Goal: Information Seeking & Learning: Learn about a topic

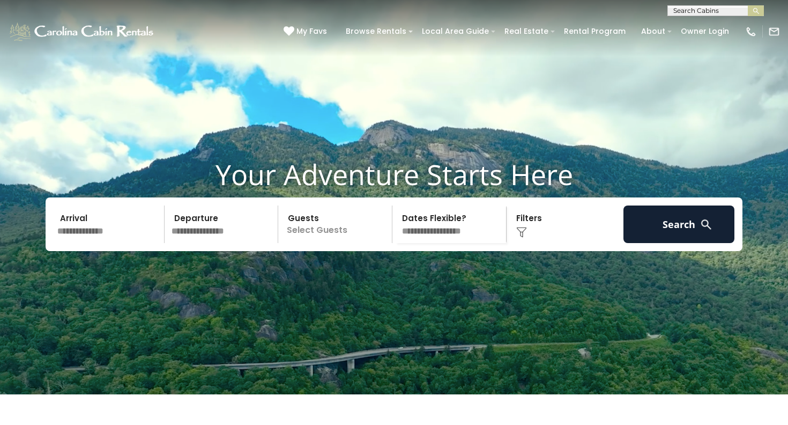
click at [689, 11] on input "text" at bounding box center [715, 13] width 94 height 11
type input "****"
drag, startPoint x: 689, startPoint y: 11, endPoint x: 729, endPoint y: 36, distance: 47.7
click at [729, 36] on li "Longv iew Lodge" at bounding box center [715, 38] width 95 height 10
click at [756, 11] on button "submit" at bounding box center [756, 10] width 16 height 11
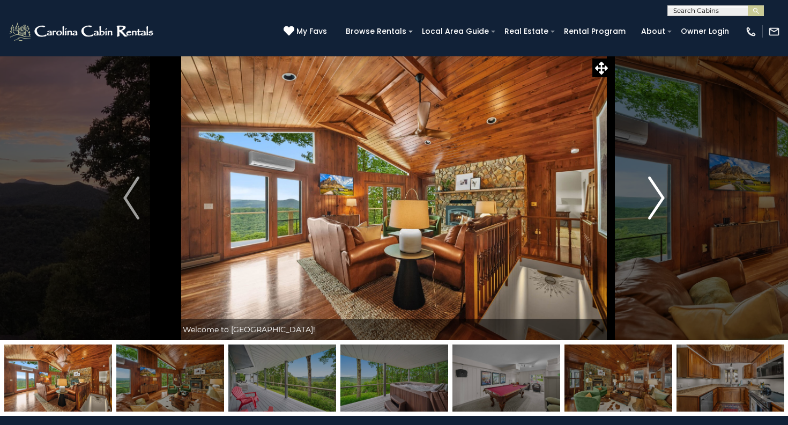
click at [660, 199] on img "Next" at bounding box center [657, 197] width 16 height 43
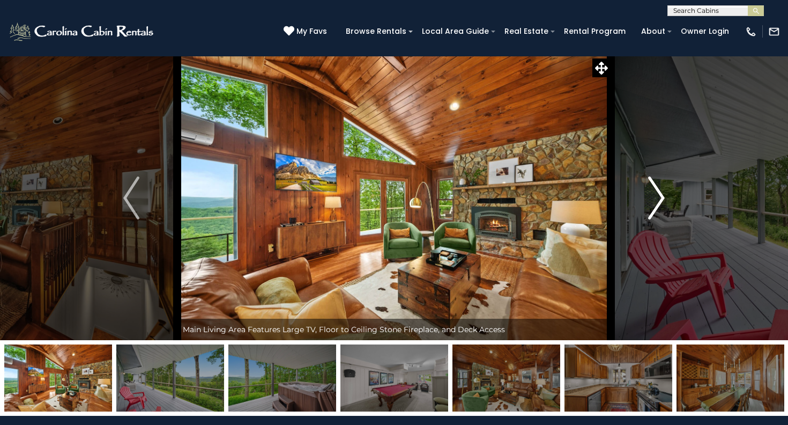
click at [660, 199] on img "Next" at bounding box center [657, 197] width 16 height 43
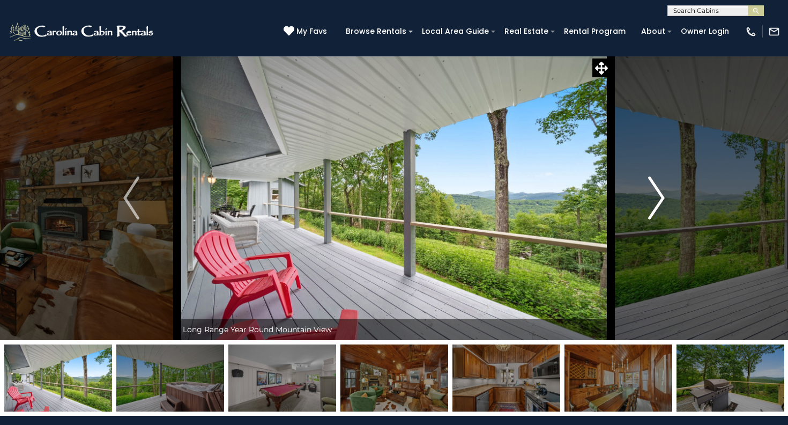
click at [660, 199] on img "Next" at bounding box center [657, 197] width 16 height 43
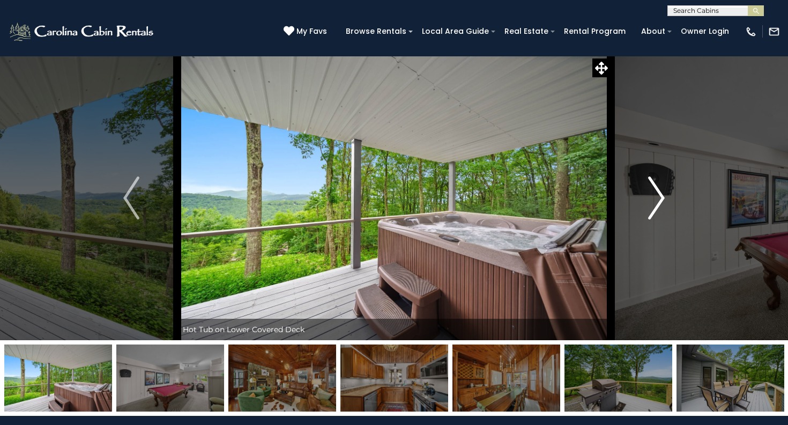
click at [660, 199] on img "Next" at bounding box center [657, 197] width 16 height 43
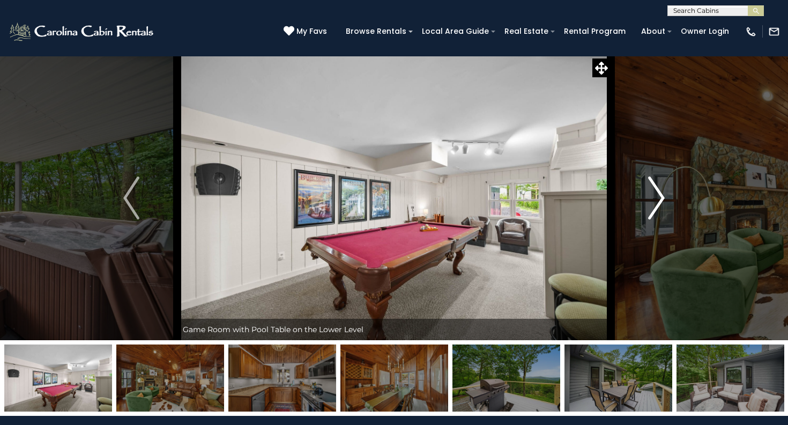
click at [660, 199] on img "Next" at bounding box center [657, 197] width 16 height 43
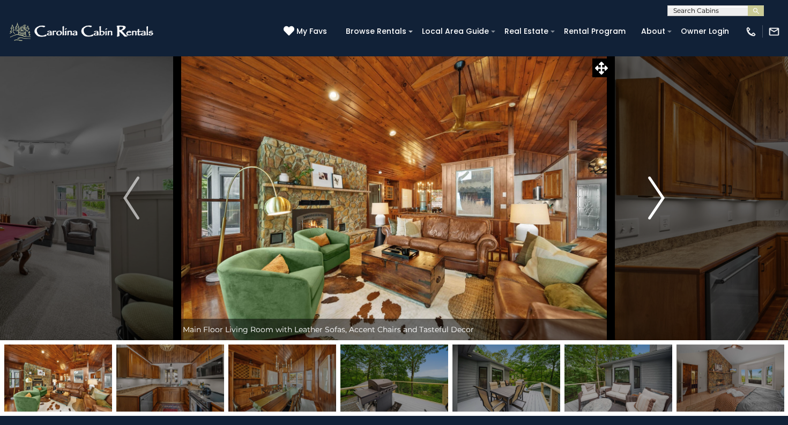
click at [660, 199] on img "Next" at bounding box center [657, 197] width 16 height 43
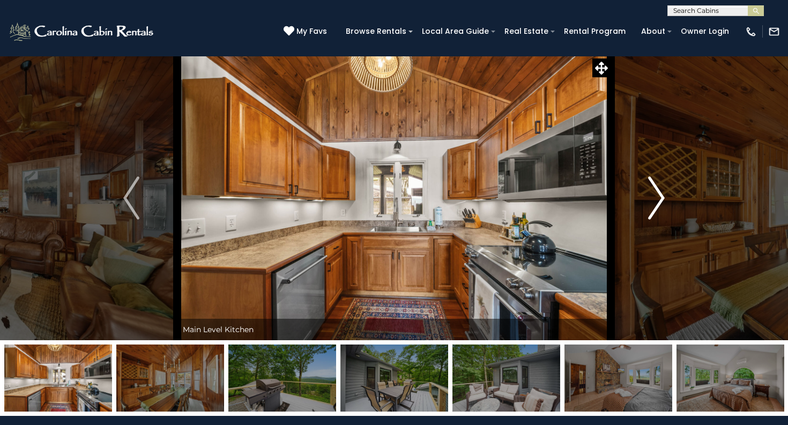
click at [660, 199] on img "Next" at bounding box center [657, 197] width 16 height 43
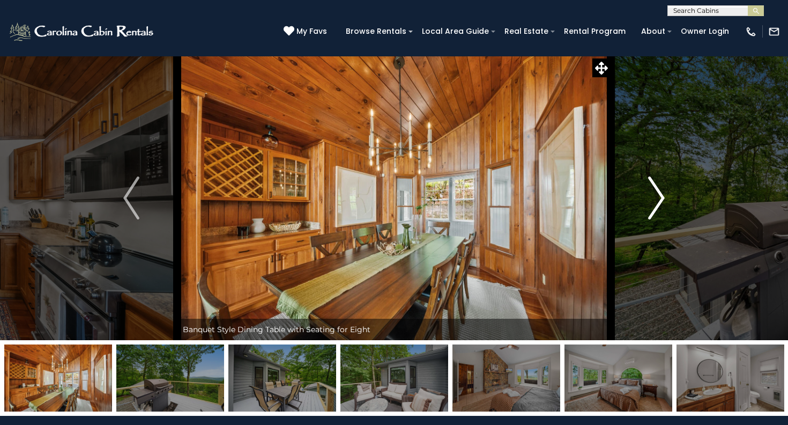
click at [660, 199] on img "Next" at bounding box center [657, 197] width 16 height 43
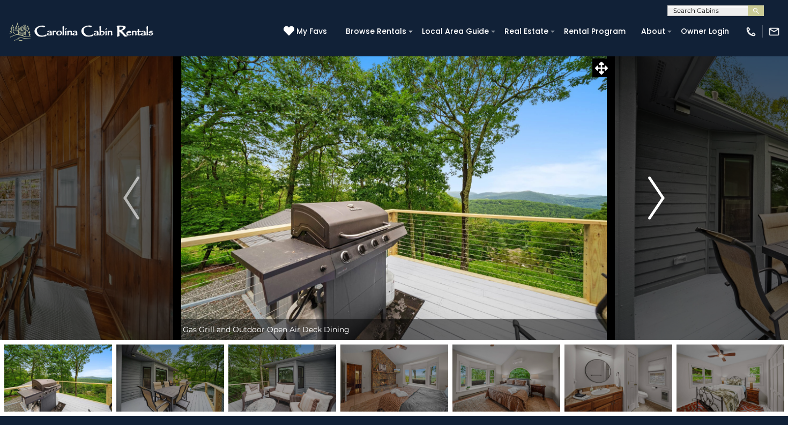
click at [660, 199] on img "Next" at bounding box center [657, 197] width 16 height 43
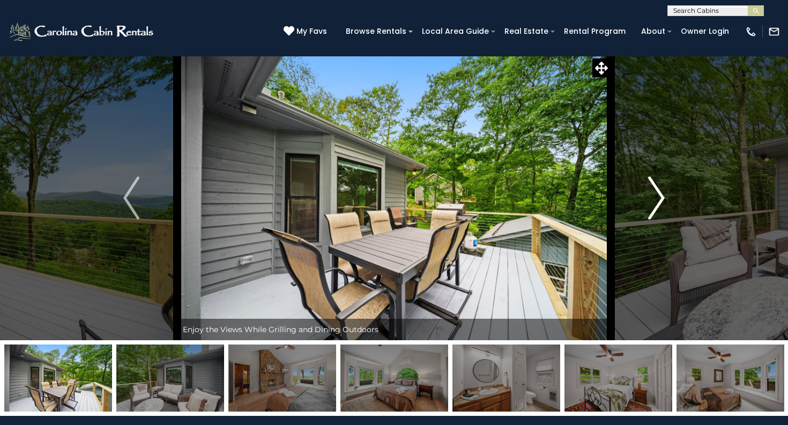
click at [660, 199] on img "Next" at bounding box center [657, 197] width 16 height 43
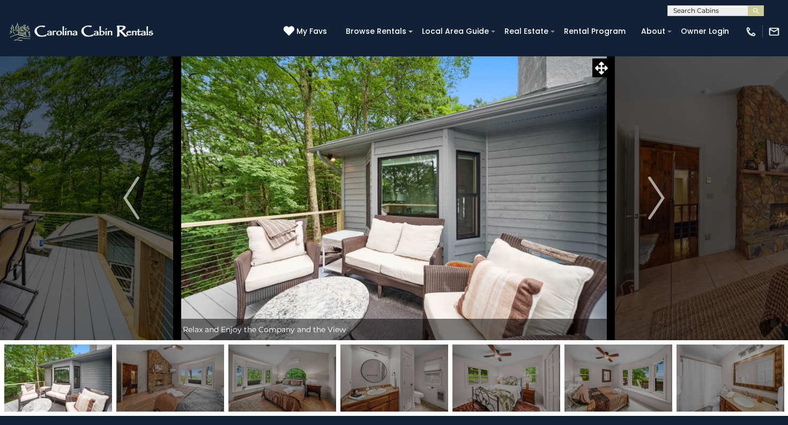
click at [406, 235] on img at bounding box center [394, 198] width 434 height 284
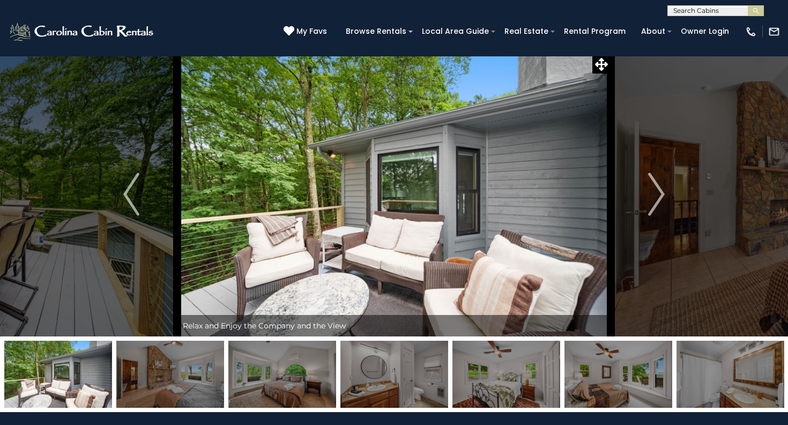
scroll to position [3, 0]
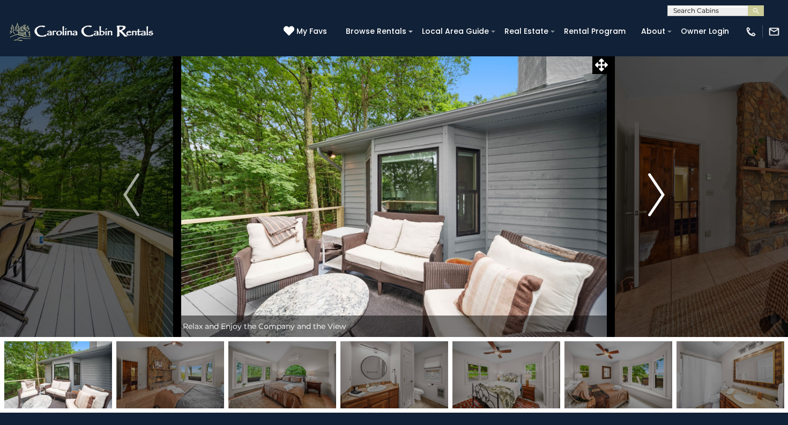
click at [656, 195] on img "Next" at bounding box center [657, 194] width 16 height 43
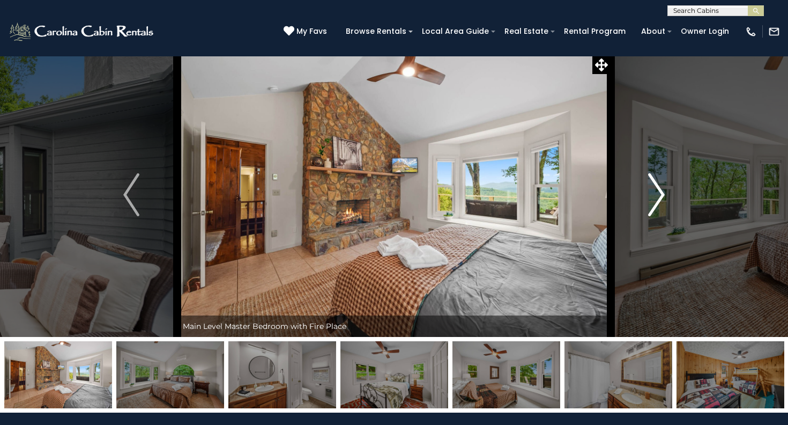
click at [656, 195] on img "Next" at bounding box center [657, 194] width 16 height 43
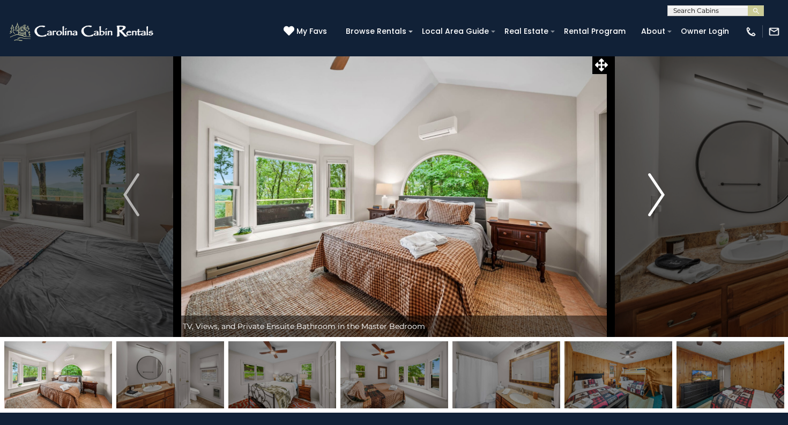
click at [656, 195] on img "Next" at bounding box center [657, 194] width 16 height 43
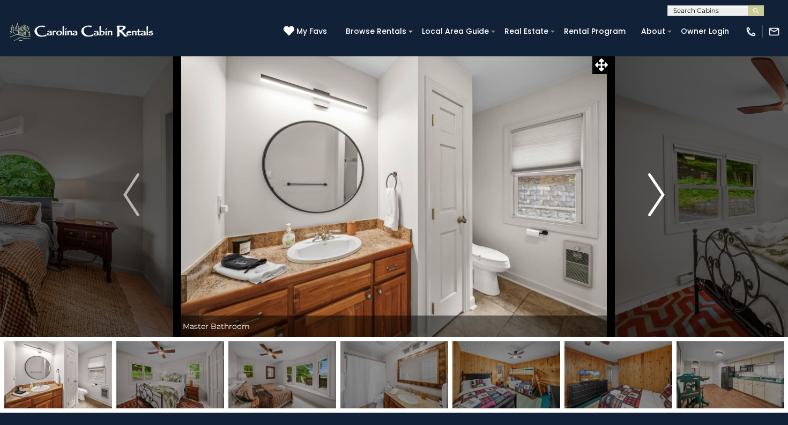
click at [656, 195] on img "Next" at bounding box center [657, 194] width 16 height 43
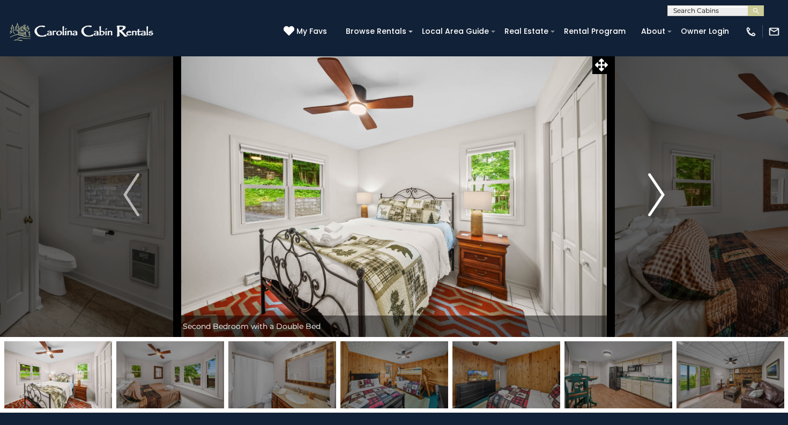
click at [656, 195] on img "Next" at bounding box center [657, 194] width 16 height 43
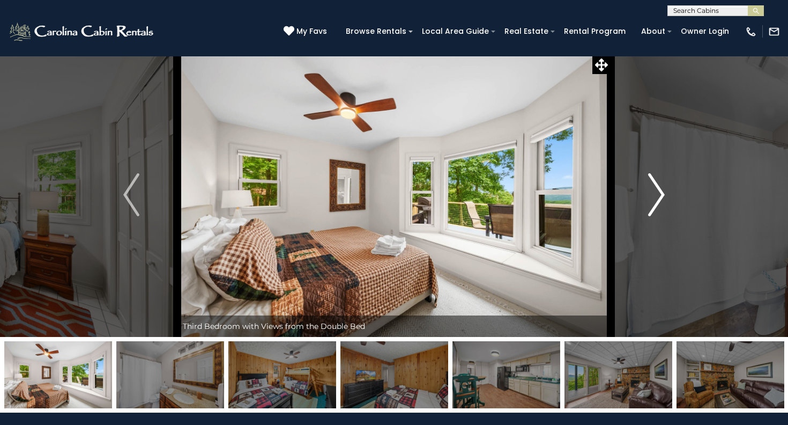
click at [656, 195] on img "Next" at bounding box center [657, 194] width 16 height 43
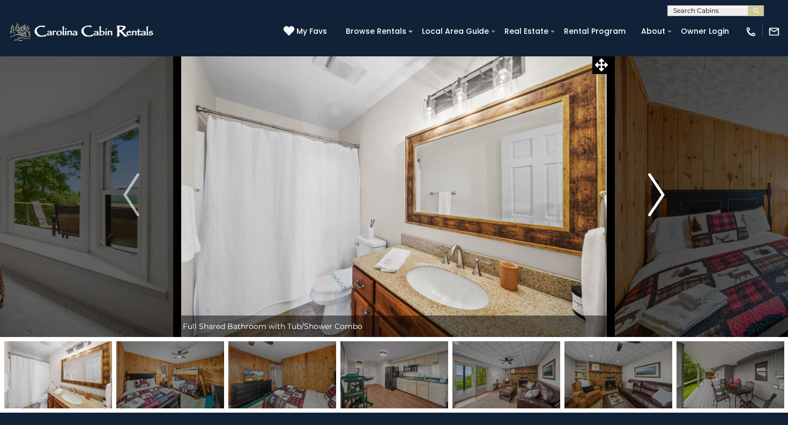
click at [656, 195] on img "Next" at bounding box center [657, 194] width 16 height 43
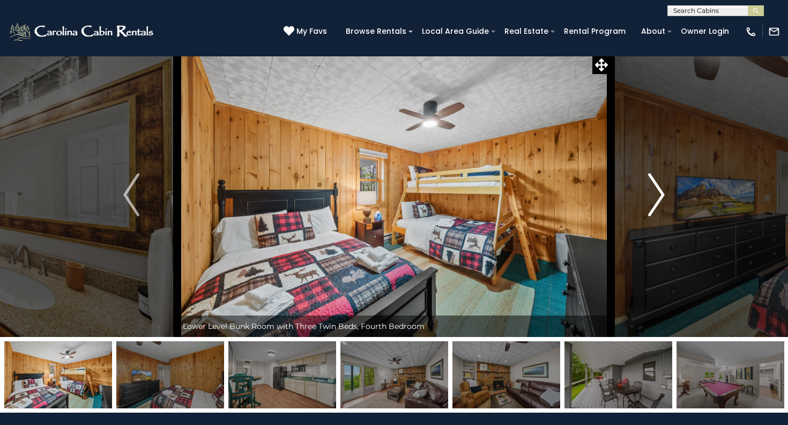
click at [656, 195] on img "Next" at bounding box center [657, 194] width 16 height 43
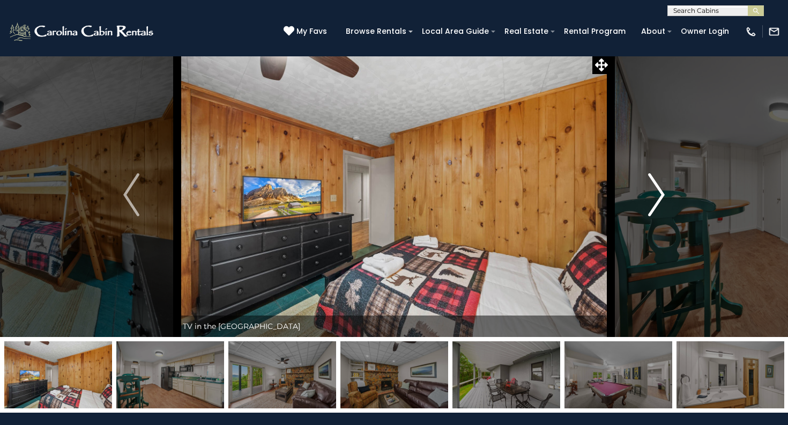
click at [656, 195] on img "Next" at bounding box center [657, 194] width 16 height 43
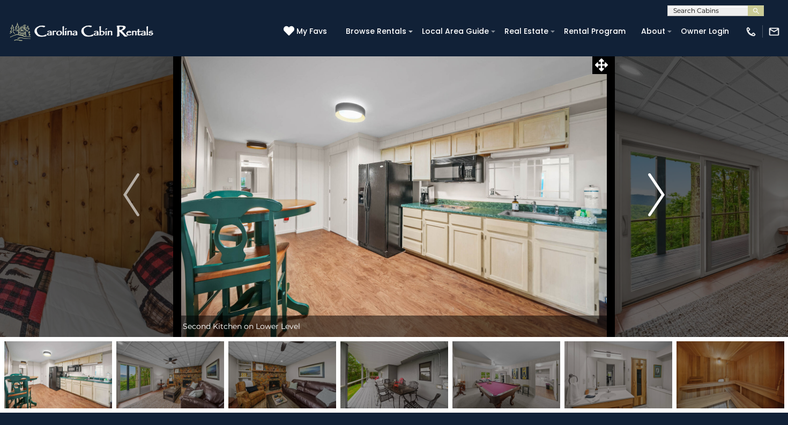
click at [656, 195] on img "Next" at bounding box center [657, 194] width 16 height 43
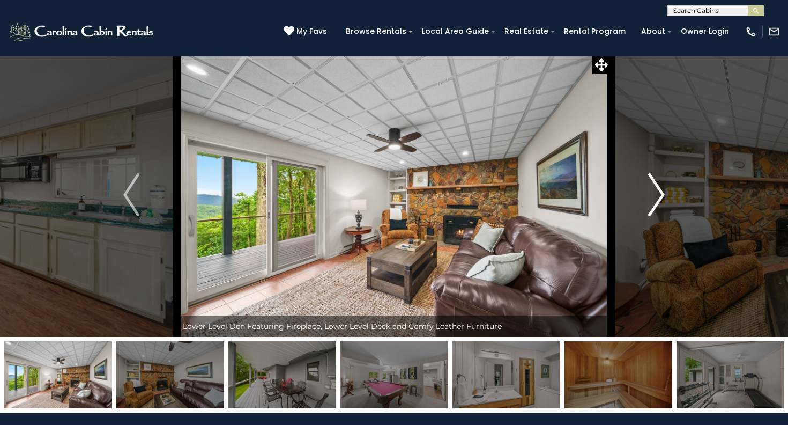
click at [656, 195] on img "Next" at bounding box center [657, 194] width 16 height 43
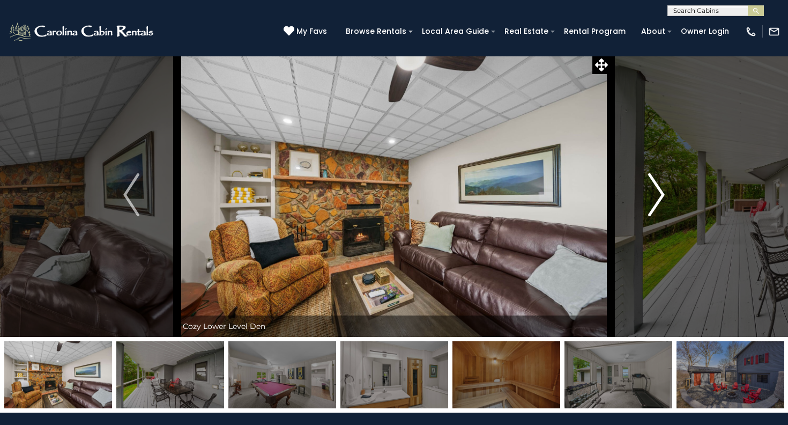
click at [656, 195] on img "Next" at bounding box center [657, 194] width 16 height 43
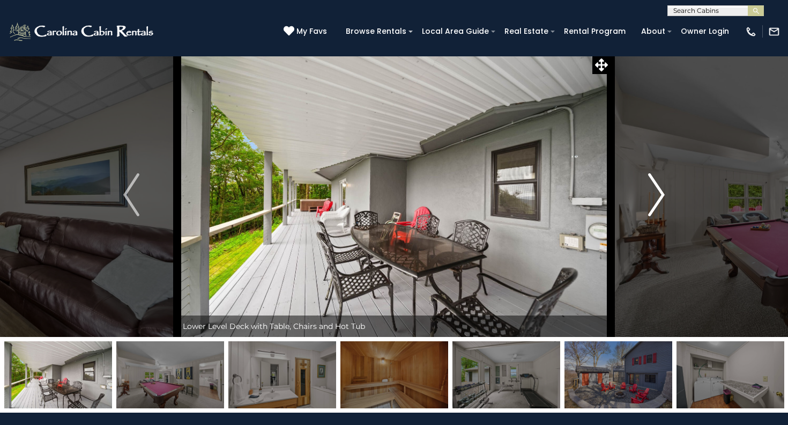
click at [656, 195] on img "Next" at bounding box center [657, 194] width 16 height 43
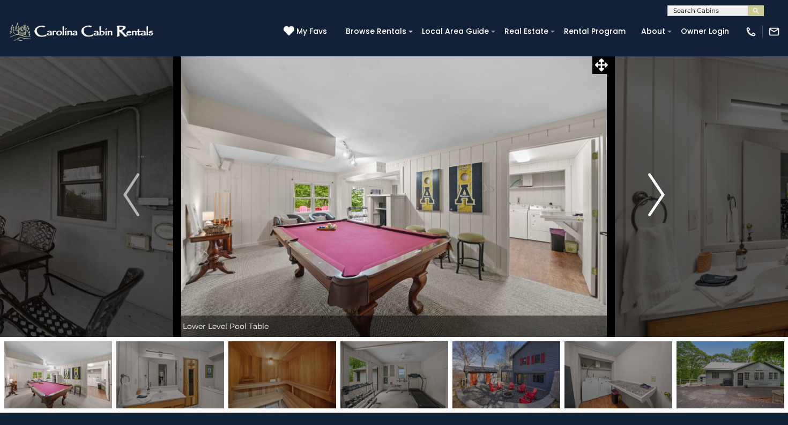
click at [656, 195] on img "Next" at bounding box center [657, 194] width 16 height 43
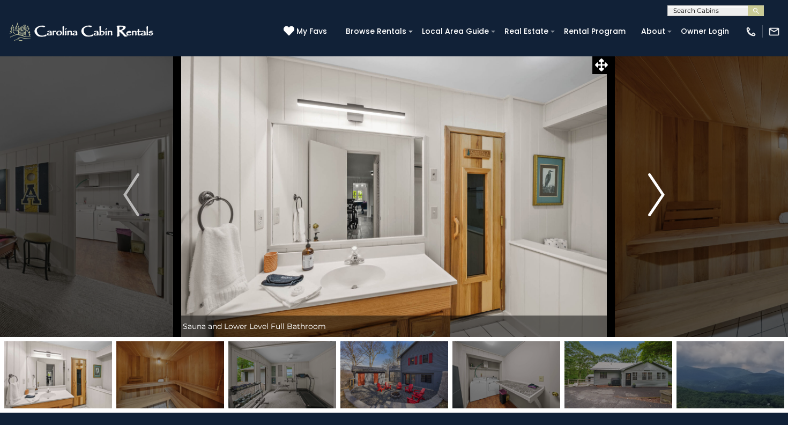
click at [656, 195] on img "Next" at bounding box center [657, 194] width 16 height 43
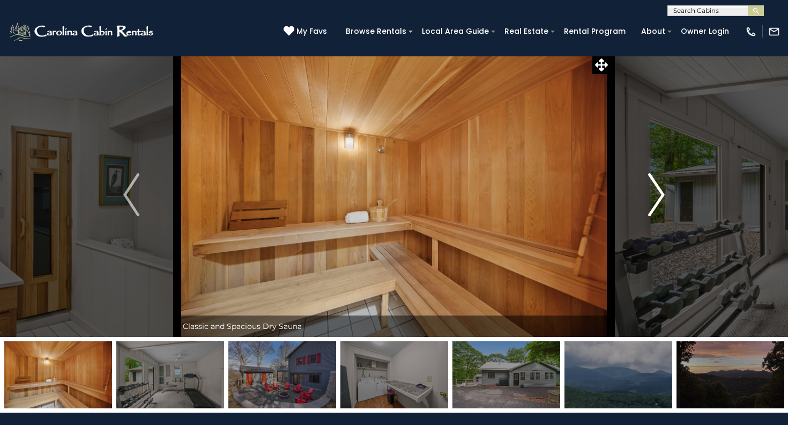
click at [656, 195] on img "Next" at bounding box center [657, 194] width 16 height 43
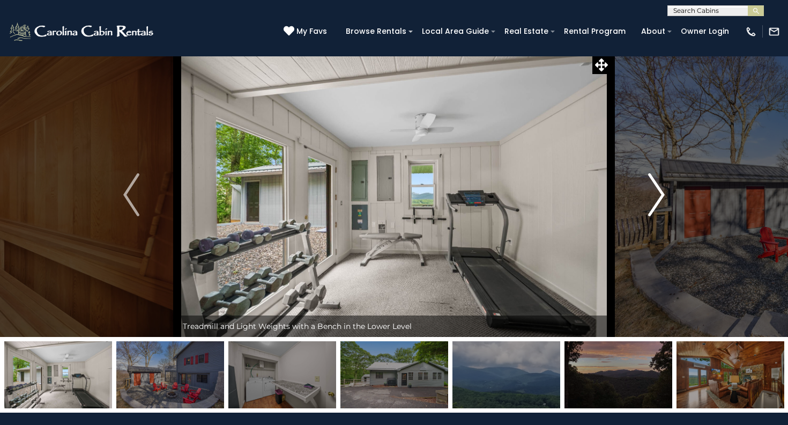
click at [656, 195] on img "Next" at bounding box center [657, 194] width 16 height 43
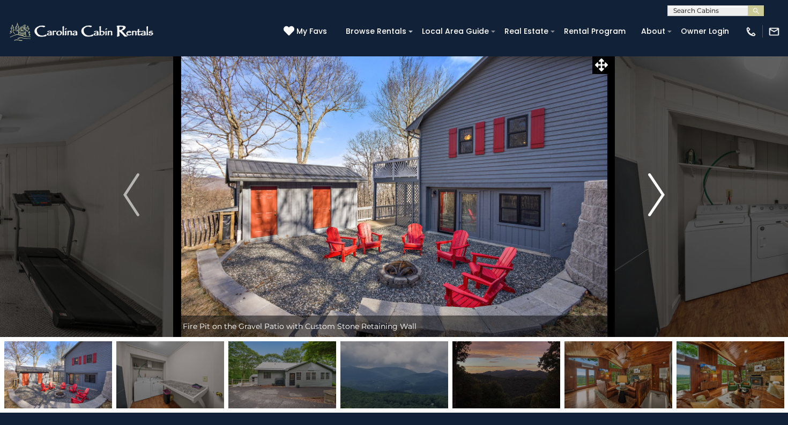
click at [656, 195] on img "Next" at bounding box center [657, 194] width 16 height 43
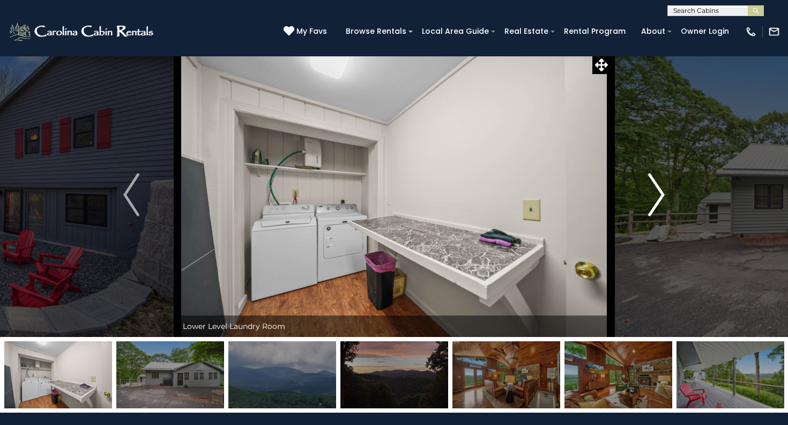
click at [656, 195] on img "Next" at bounding box center [657, 194] width 16 height 43
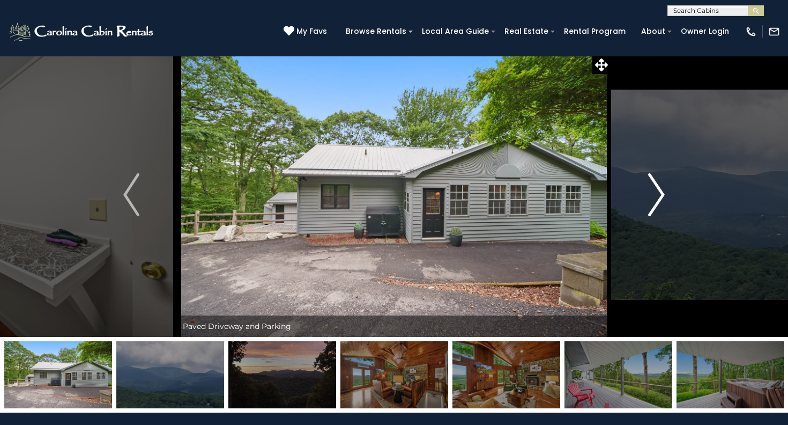
click at [656, 195] on img "Next" at bounding box center [657, 194] width 16 height 43
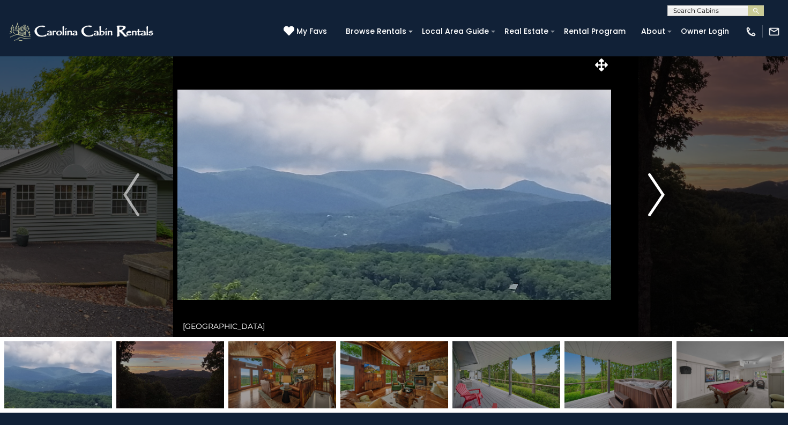
click at [656, 195] on img "Next" at bounding box center [657, 194] width 16 height 43
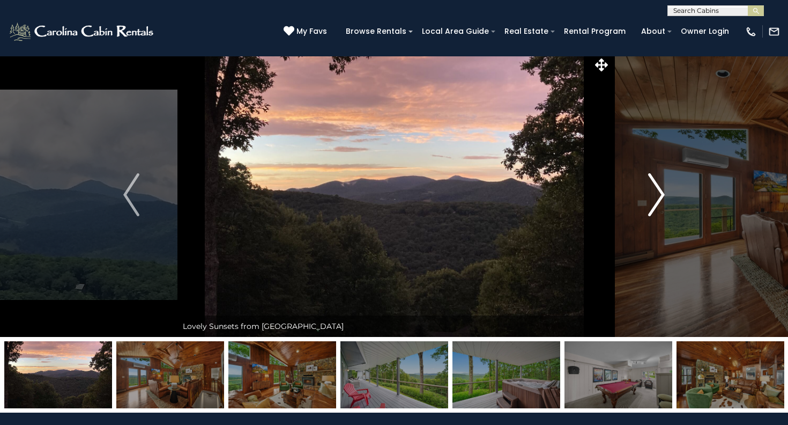
click at [656, 195] on img "Next" at bounding box center [657, 194] width 16 height 43
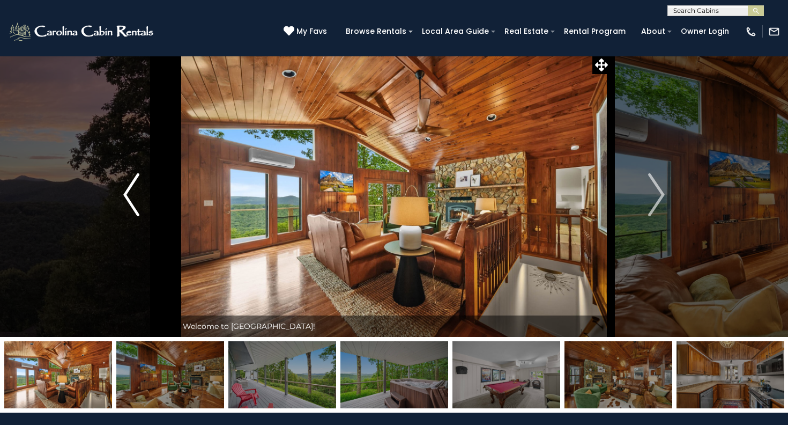
click at [125, 196] on img "Previous" at bounding box center [131, 194] width 16 height 43
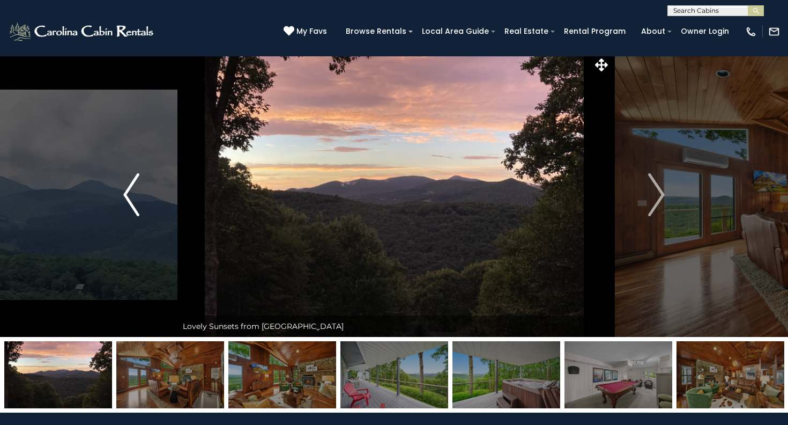
click at [131, 186] on img "Previous" at bounding box center [131, 194] width 16 height 43
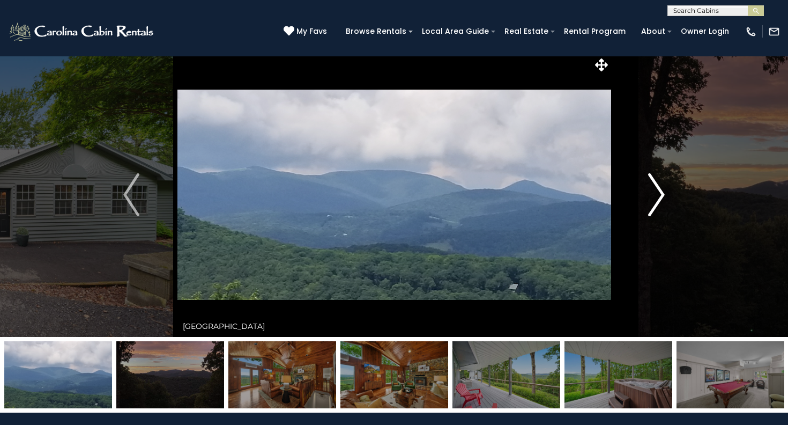
click at [662, 195] on img "Next" at bounding box center [657, 194] width 16 height 43
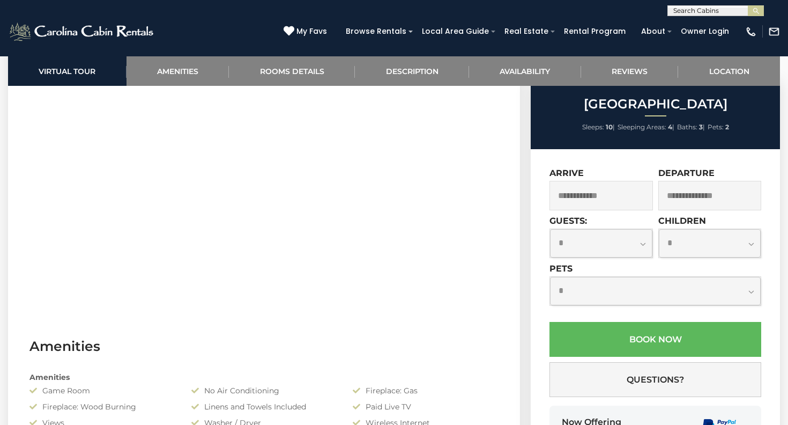
scroll to position [528, 0]
click at [423, 345] on h3 "Amenities" at bounding box center [263, 345] width 469 height 19
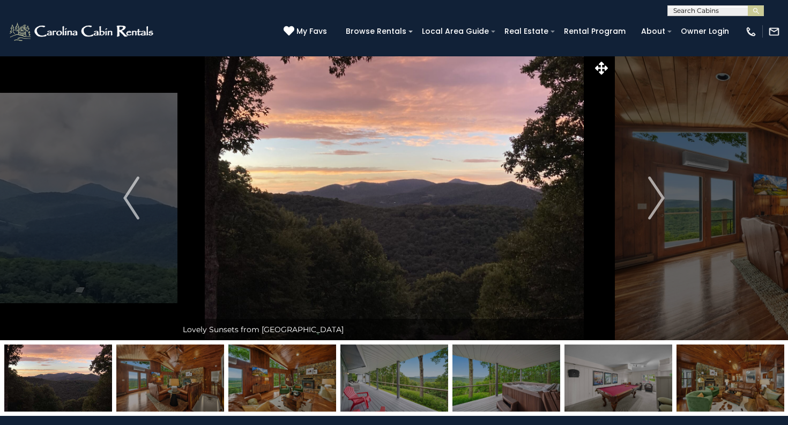
scroll to position [0, 0]
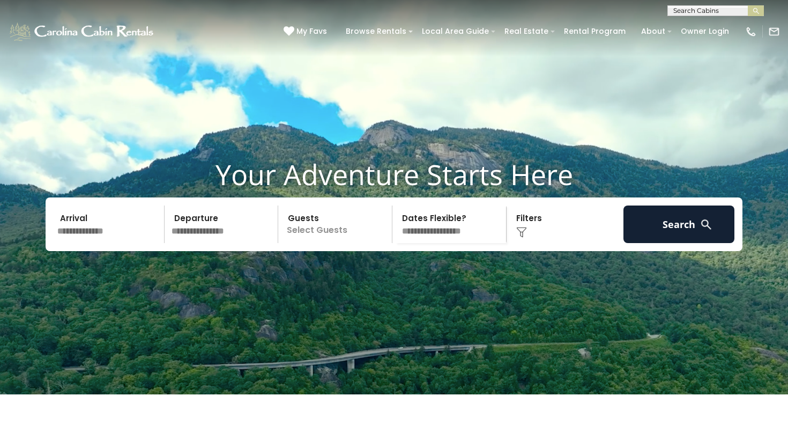
click at [679, 11] on input "text" at bounding box center [715, 13] width 94 height 11
type input "*****"
click at [693, 35] on em "Longv" at bounding box center [685, 38] width 24 height 10
click at [756, 11] on button "submit" at bounding box center [756, 10] width 16 height 11
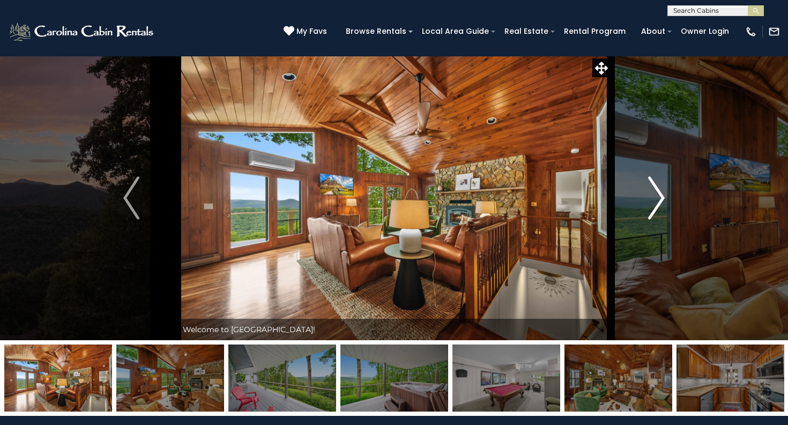
click at [658, 195] on img "Next" at bounding box center [657, 197] width 16 height 43
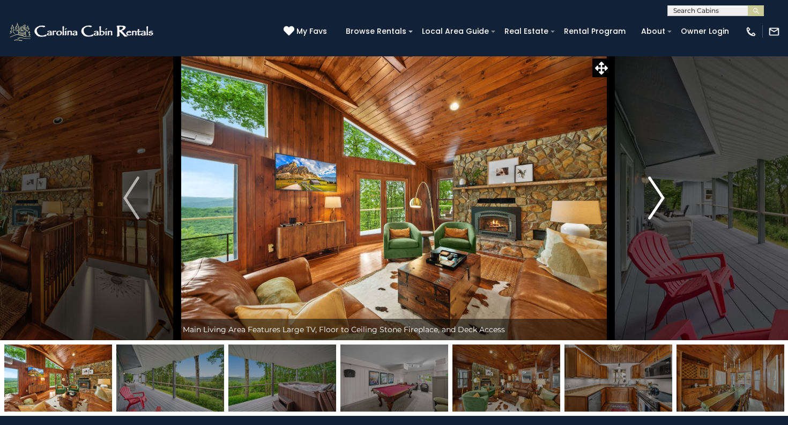
click at [658, 195] on img "Next" at bounding box center [657, 197] width 16 height 43
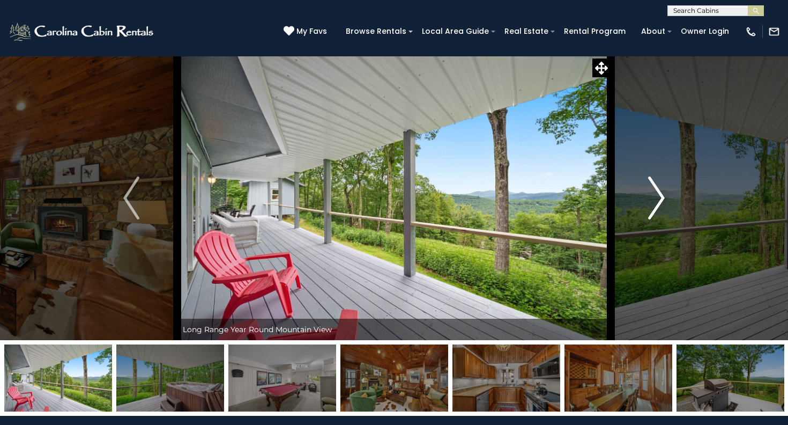
click at [658, 195] on img "Next" at bounding box center [657, 197] width 16 height 43
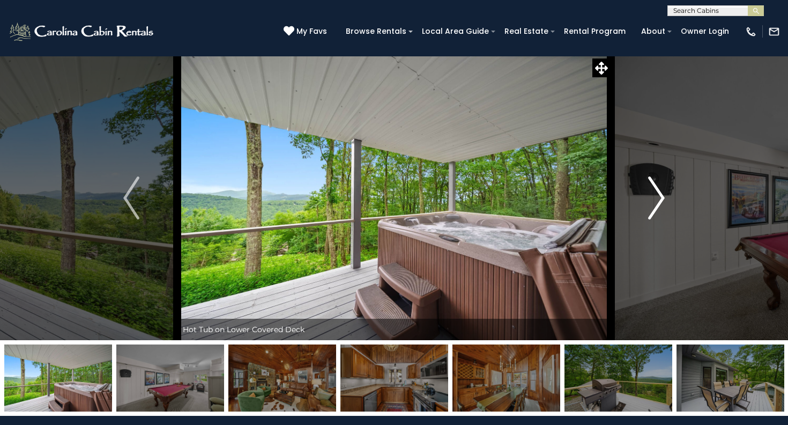
click at [658, 195] on img "Next" at bounding box center [657, 197] width 16 height 43
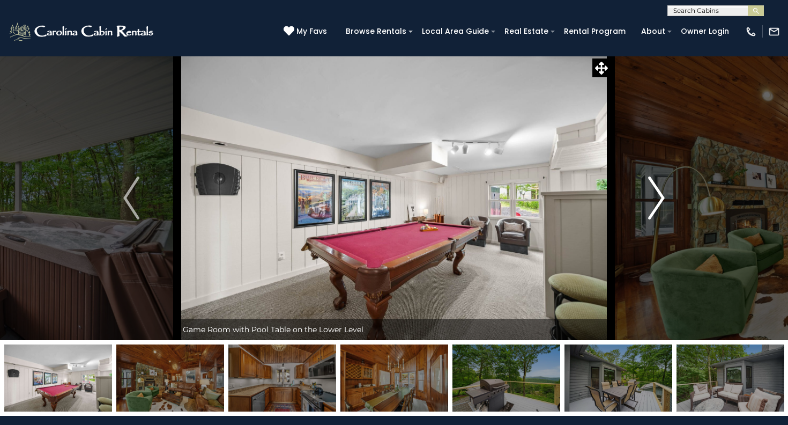
click at [658, 195] on img "Next" at bounding box center [657, 197] width 16 height 43
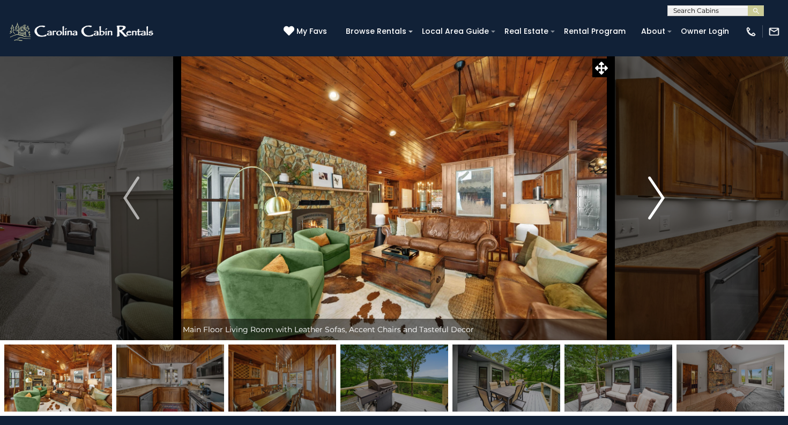
click at [658, 195] on img "Next" at bounding box center [657, 197] width 16 height 43
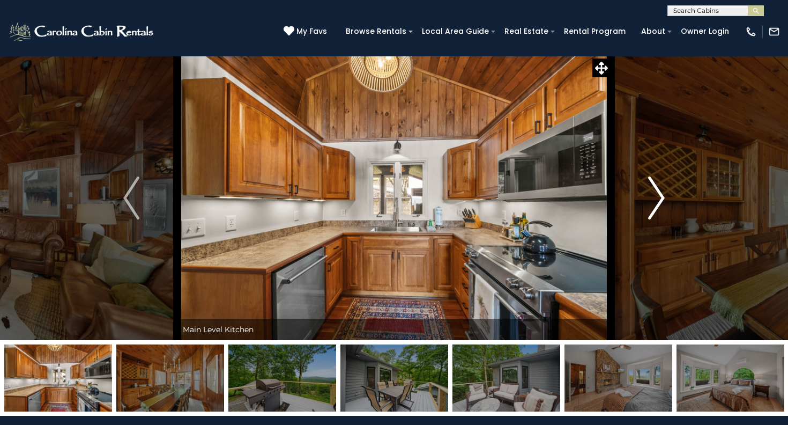
click at [658, 195] on img "Next" at bounding box center [657, 197] width 16 height 43
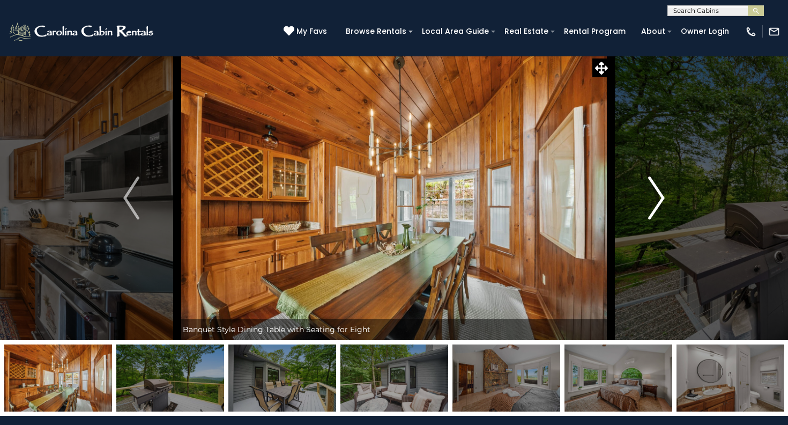
click at [658, 195] on img "Next" at bounding box center [657, 197] width 16 height 43
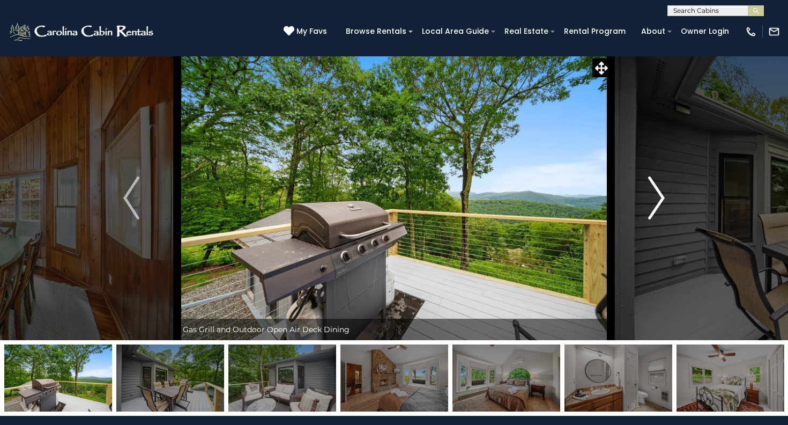
click at [658, 195] on img "Next" at bounding box center [657, 197] width 16 height 43
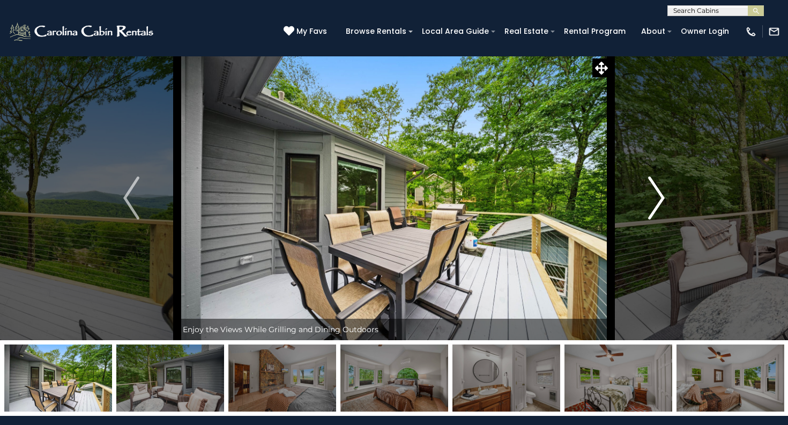
click at [658, 195] on img "Next" at bounding box center [657, 197] width 16 height 43
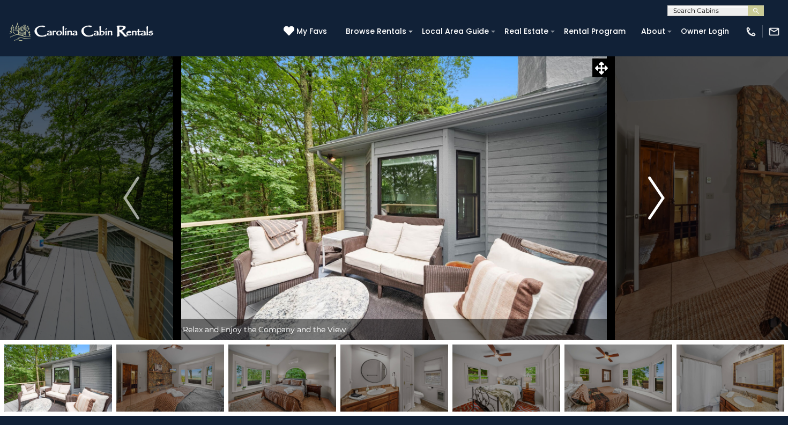
click at [658, 195] on img "Next" at bounding box center [657, 197] width 16 height 43
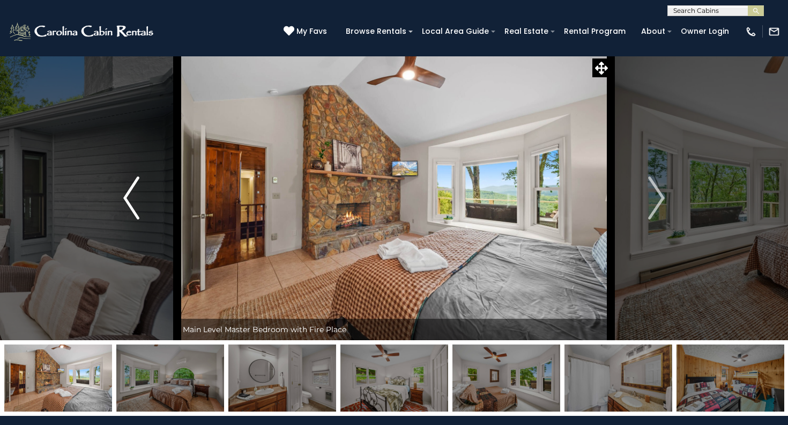
click at [132, 201] on img "Previous" at bounding box center [131, 197] width 16 height 43
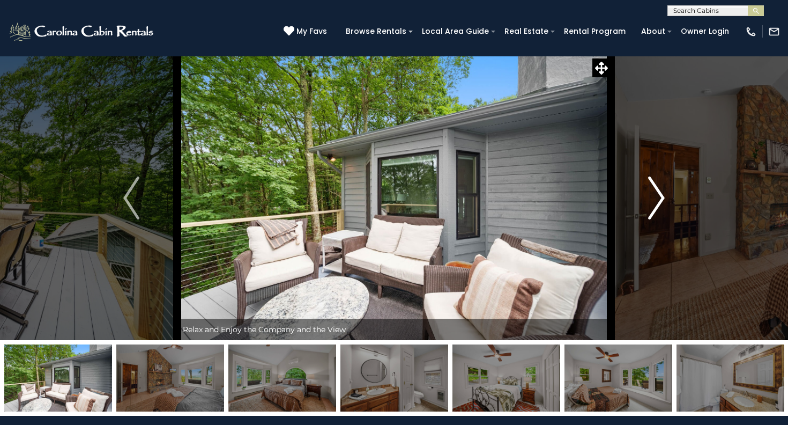
click at [659, 196] on img "Next" at bounding box center [657, 197] width 16 height 43
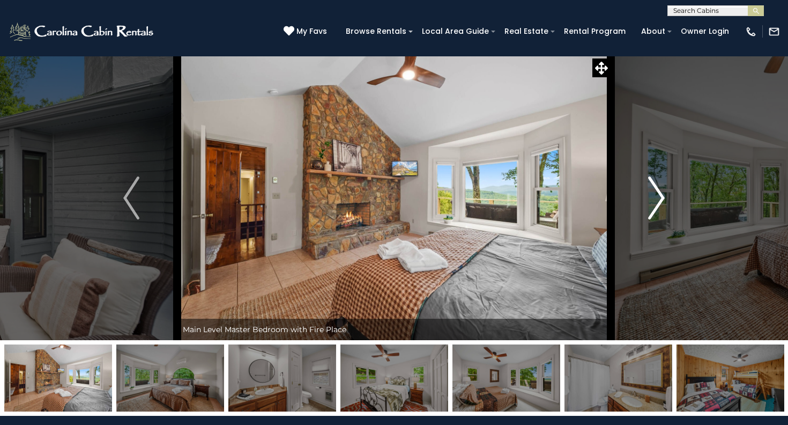
click at [659, 196] on img "Next" at bounding box center [657, 197] width 16 height 43
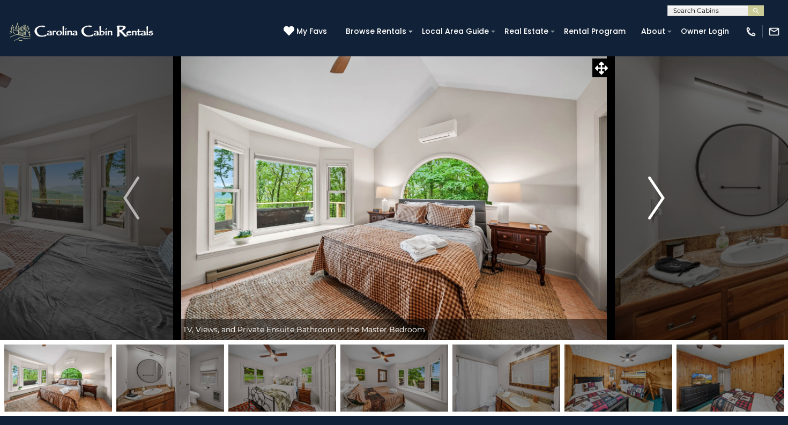
click at [659, 196] on img "Next" at bounding box center [657, 197] width 16 height 43
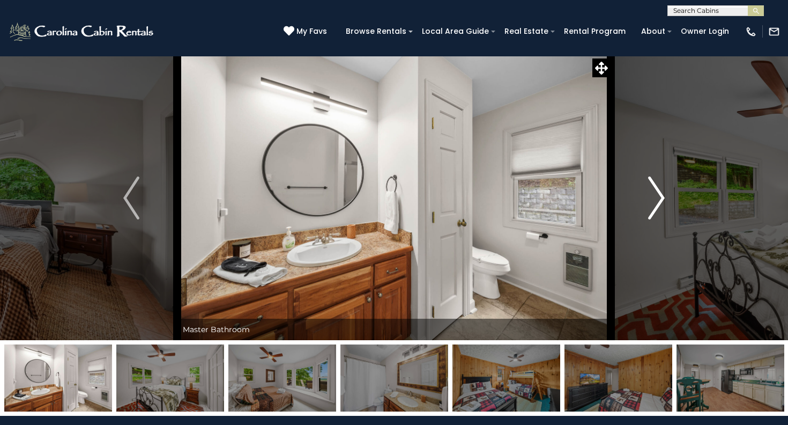
click at [659, 196] on img "Next" at bounding box center [657, 197] width 16 height 43
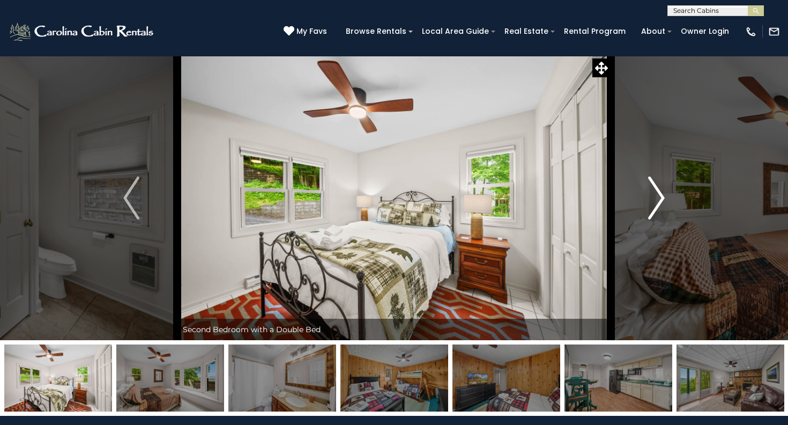
click at [659, 196] on img "Next" at bounding box center [657, 197] width 16 height 43
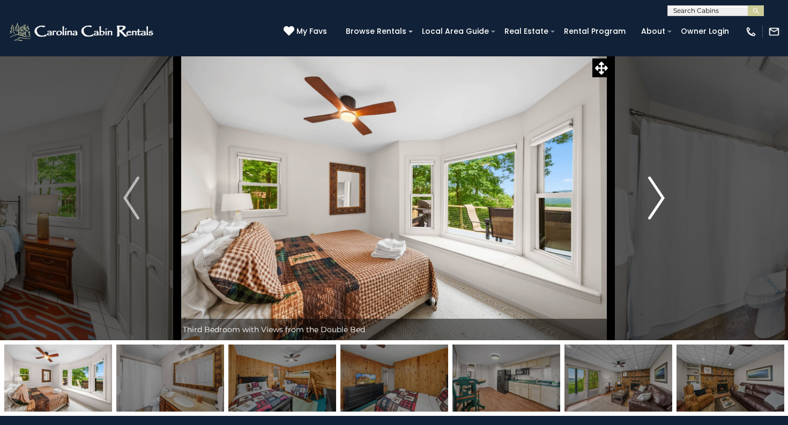
click at [659, 196] on img "Next" at bounding box center [657, 197] width 16 height 43
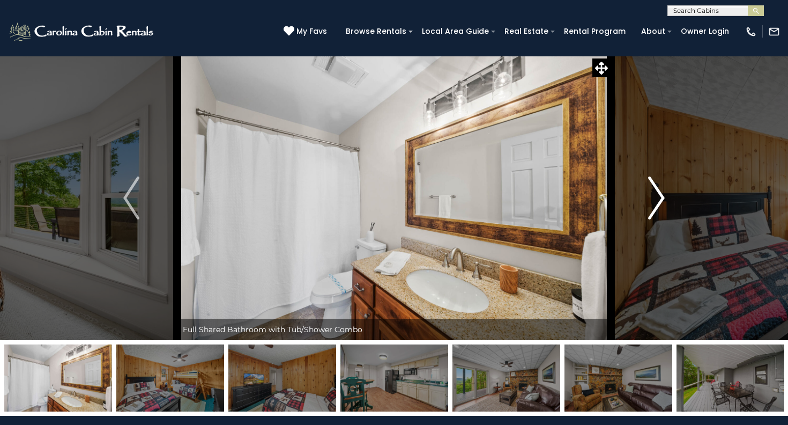
click at [659, 196] on img "Next" at bounding box center [657, 197] width 16 height 43
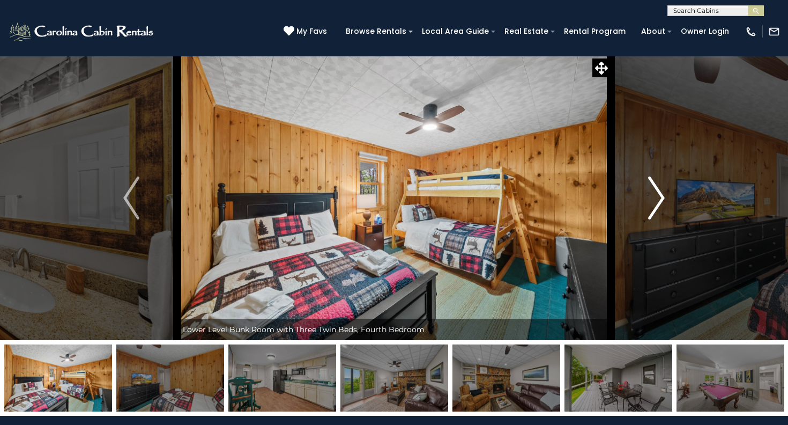
click at [659, 196] on img "Next" at bounding box center [657, 197] width 16 height 43
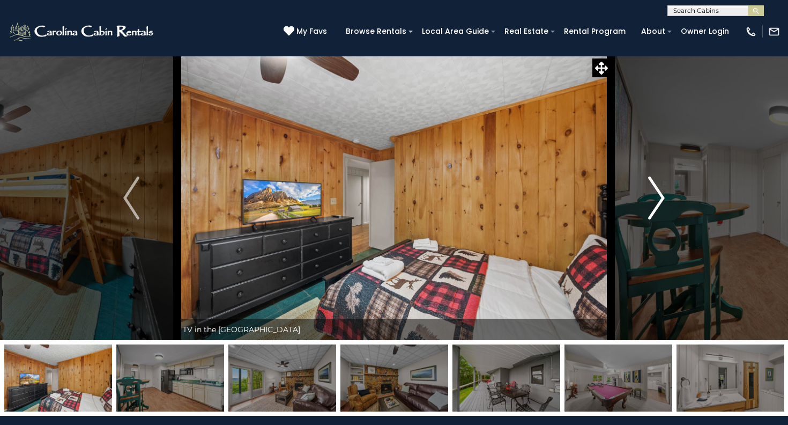
click at [659, 196] on img "Next" at bounding box center [657, 197] width 16 height 43
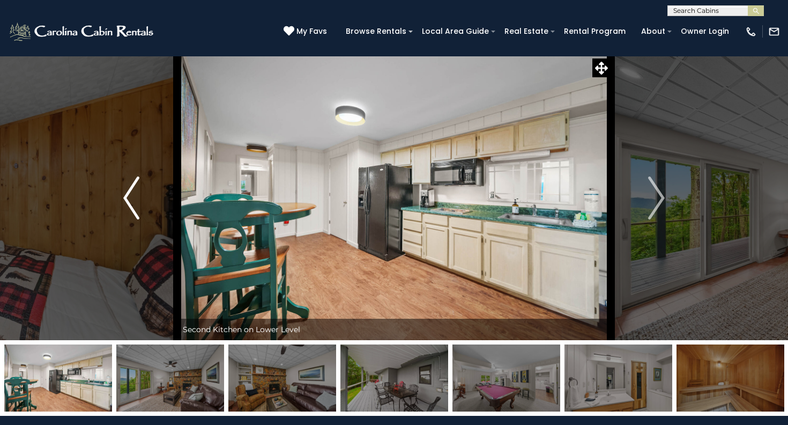
click at [133, 198] on img "Previous" at bounding box center [131, 197] width 16 height 43
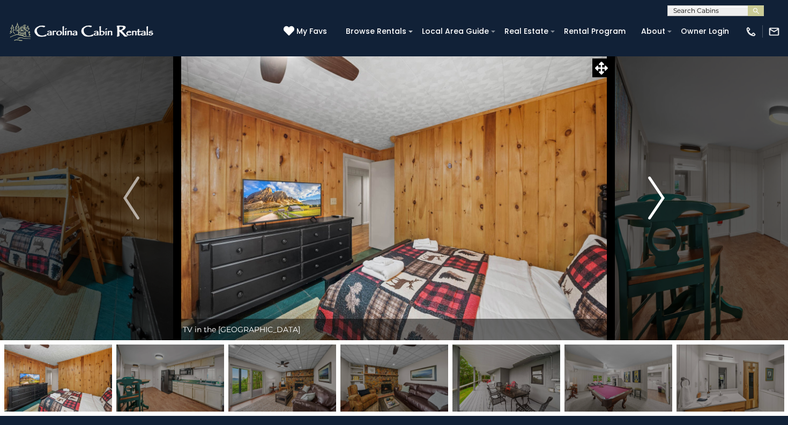
click at [657, 193] on img "Next" at bounding box center [657, 197] width 16 height 43
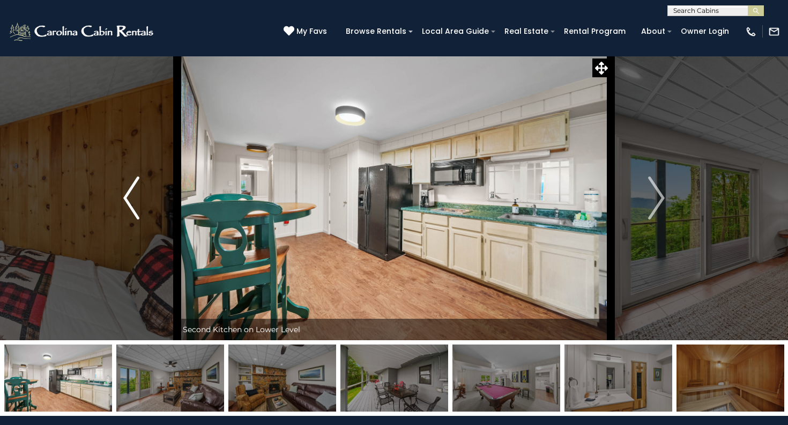
click at [124, 197] on img "Previous" at bounding box center [131, 197] width 16 height 43
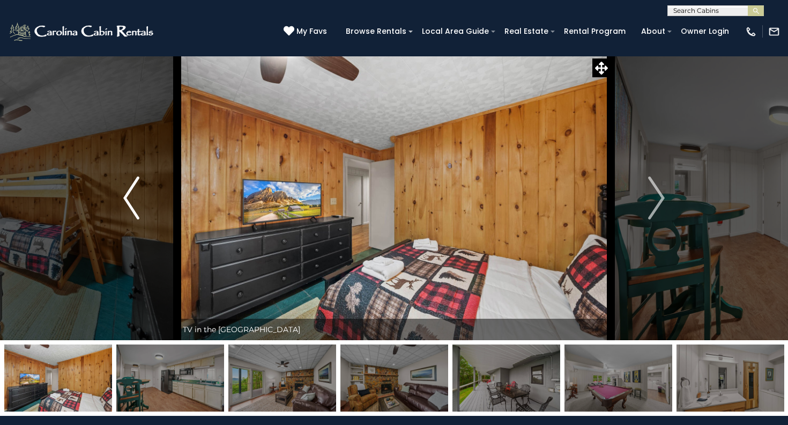
click at [124, 197] on img "Previous" at bounding box center [131, 197] width 16 height 43
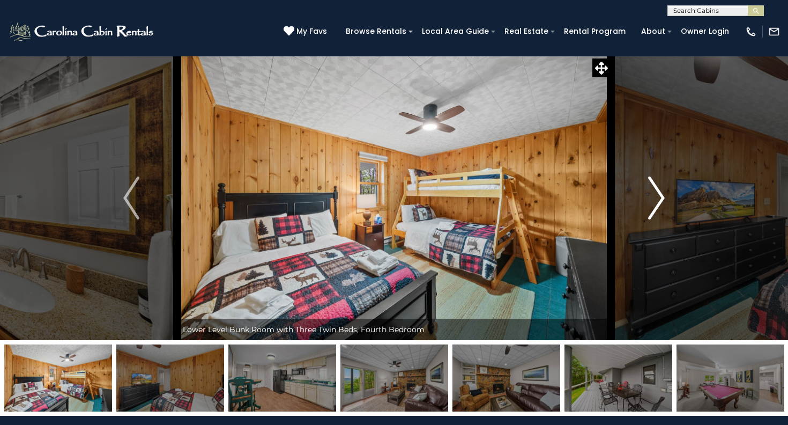
click at [658, 194] on img "Next" at bounding box center [657, 197] width 16 height 43
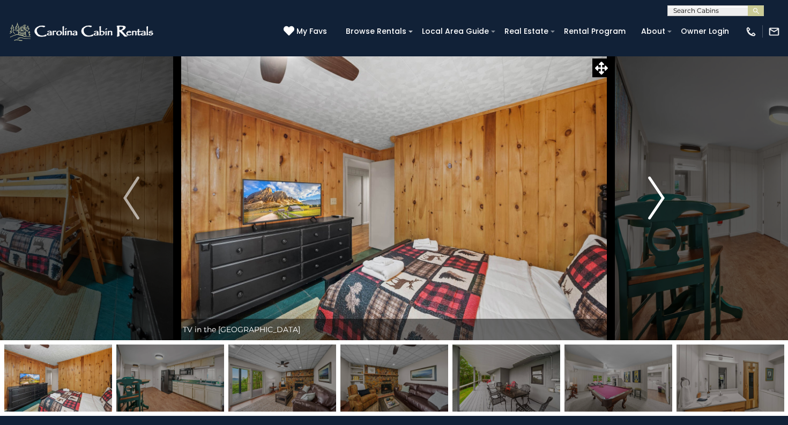
click at [658, 194] on img "Next" at bounding box center [657, 197] width 16 height 43
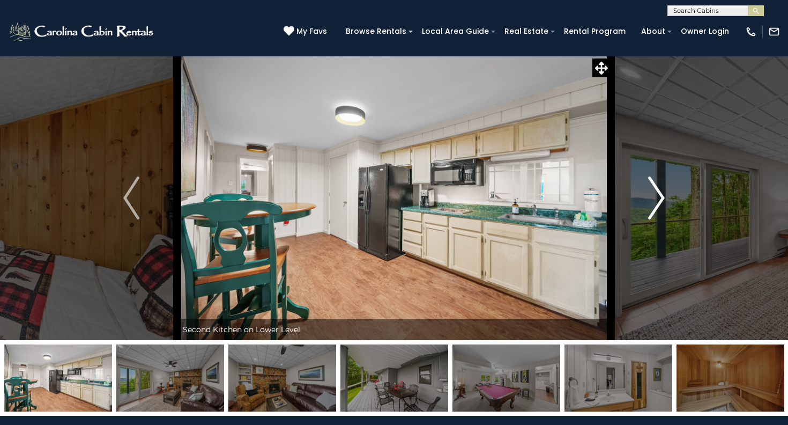
click at [658, 194] on img "Next" at bounding box center [657, 197] width 16 height 43
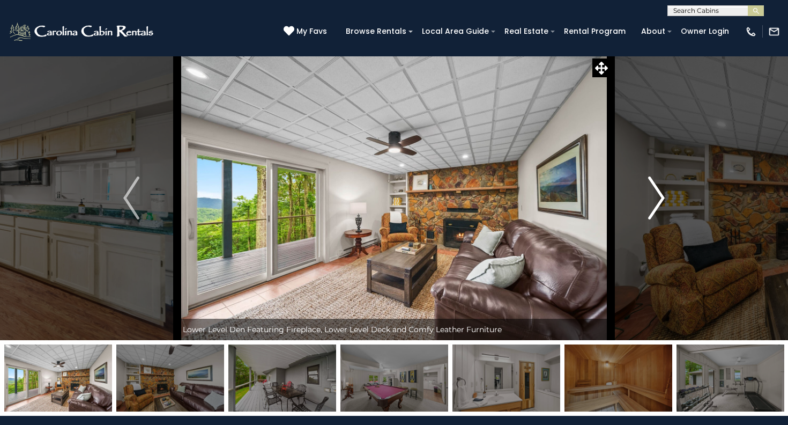
click at [658, 194] on img "Next" at bounding box center [657, 197] width 16 height 43
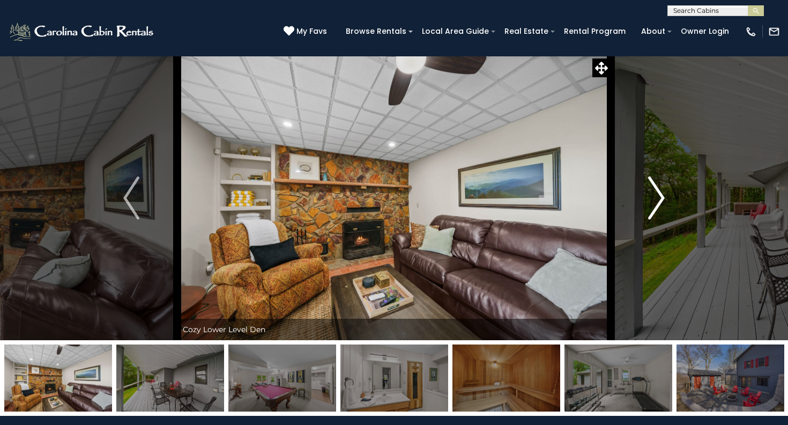
click at [658, 194] on img "Next" at bounding box center [657, 197] width 16 height 43
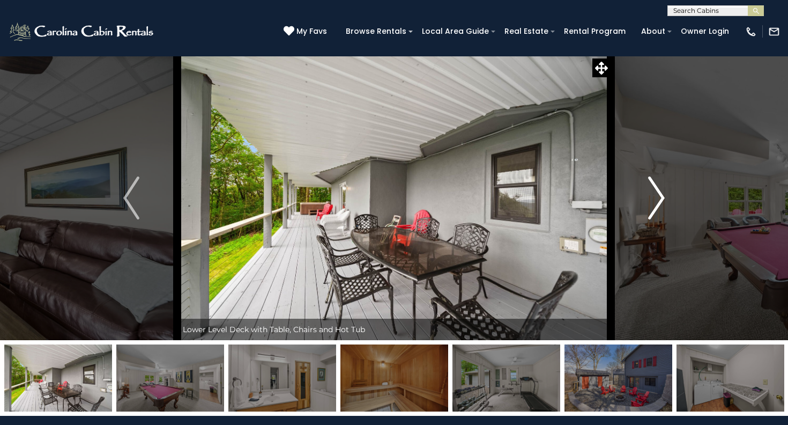
click at [658, 194] on img "Next" at bounding box center [657, 197] width 16 height 43
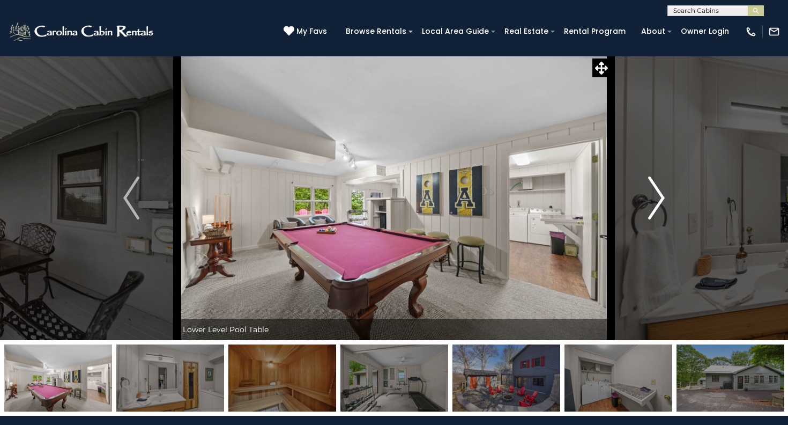
click at [658, 194] on img "Next" at bounding box center [657, 197] width 16 height 43
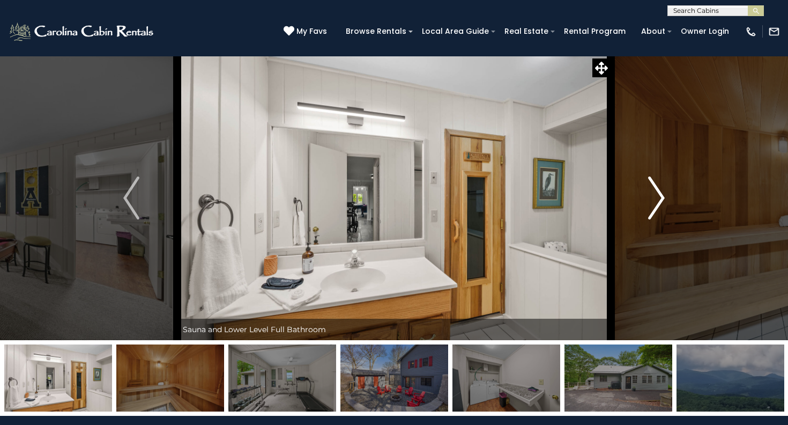
click at [658, 194] on img "Next" at bounding box center [657, 197] width 16 height 43
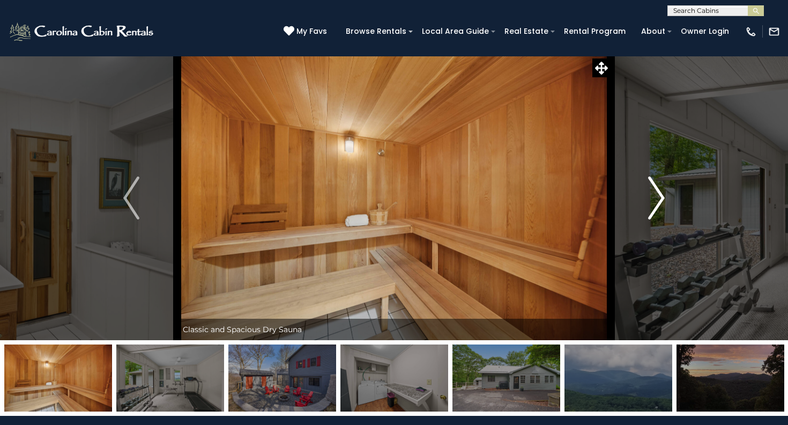
click at [658, 194] on img "Next" at bounding box center [657, 197] width 16 height 43
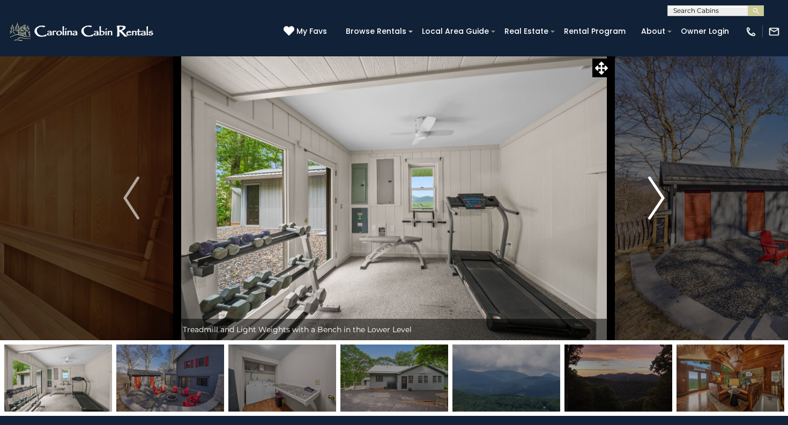
click at [658, 194] on img "Next" at bounding box center [657, 197] width 16 height 43
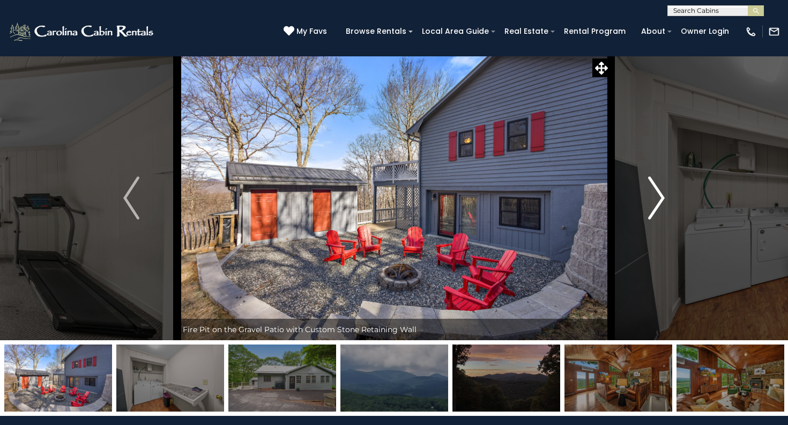
click at [658, 194] on img "Next" at bounding box center [657, 197] width 16 height 43
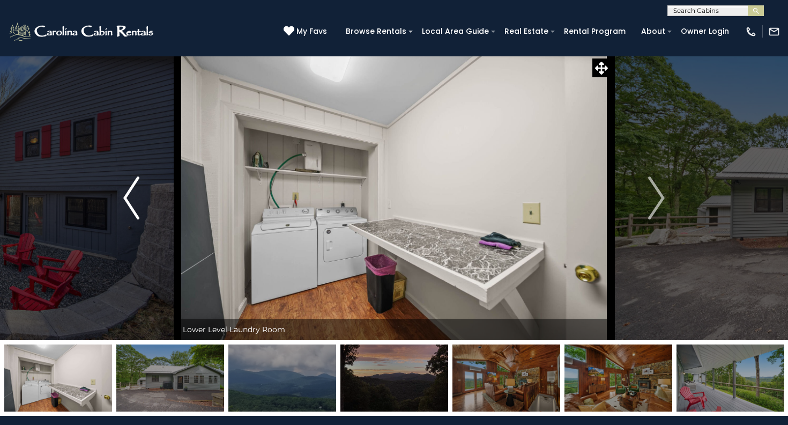
click at [130, 193] on img "Previous" at bounding box center [131, 197] width 16 height 43
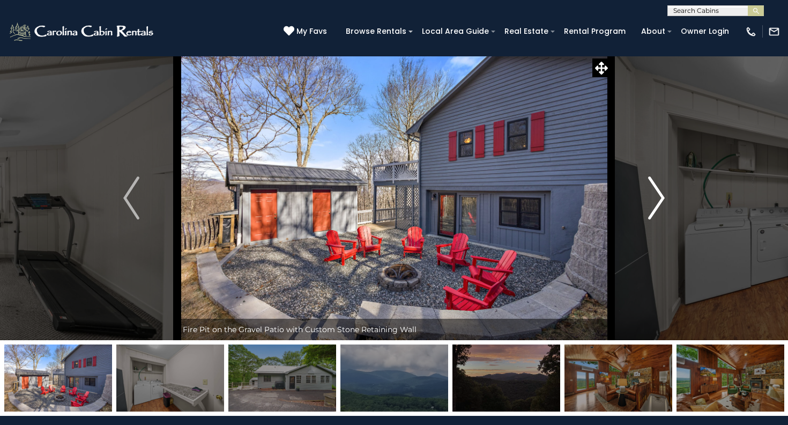
click at [660, 193] on img "Next" at bounding box center [657, 197] width 16 height 43
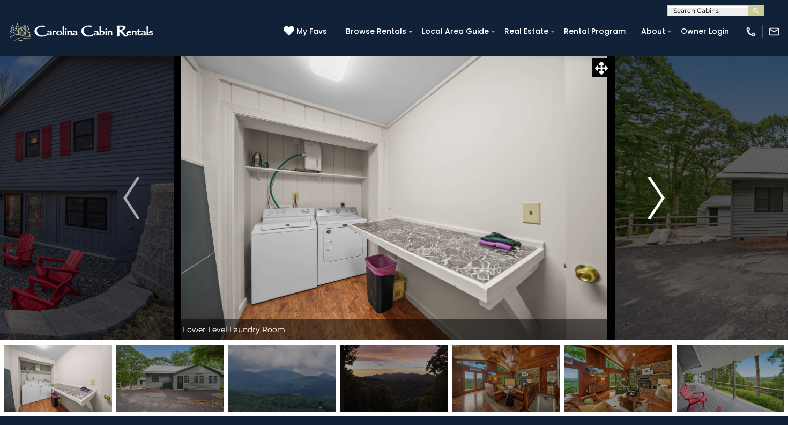
click at [660, 193] on img "Next" at bounding box center [657, 197] width 16 height 43
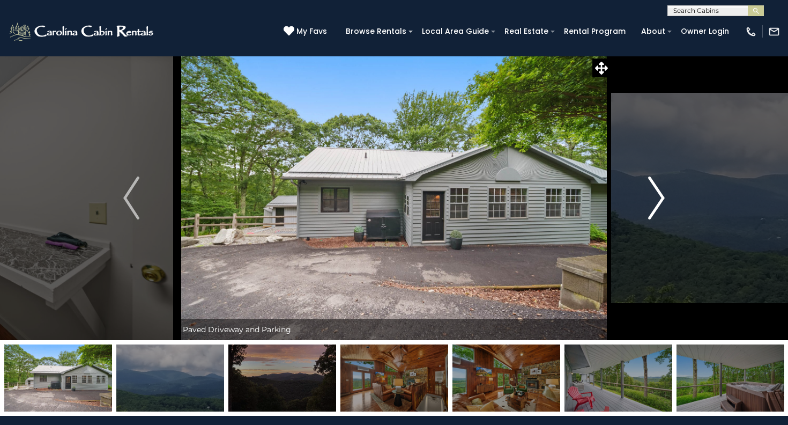
click at [660, 193] on img "Next" at bounding box center [657, 197] width 16 height 43
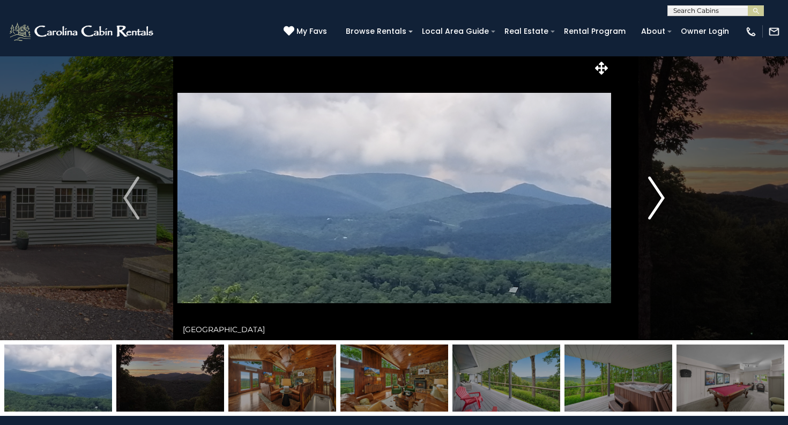
click at [660, 193] on img "Next" at bounding box center [657, 197] width 16 height 43
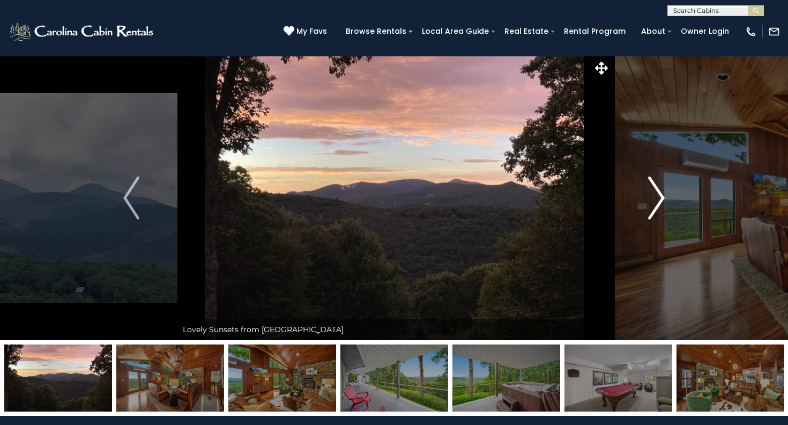
click at [660, 193] on img "Next" at bounding box center [657, 197] width 16 height 43
